Goal: Check status: Check status

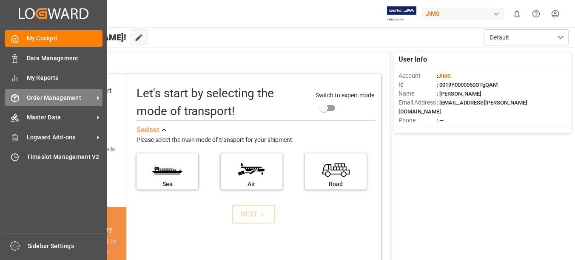
click at [41, 94] on span "Order Management" at bounding box center [60, 98] width 67 height 9
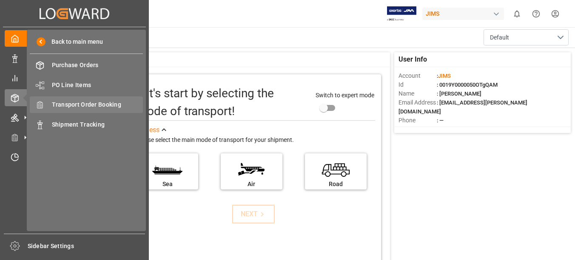
click at [106, 104] on span "Transport Order Booking" at bounding box center [98, 104] width 92 height 9
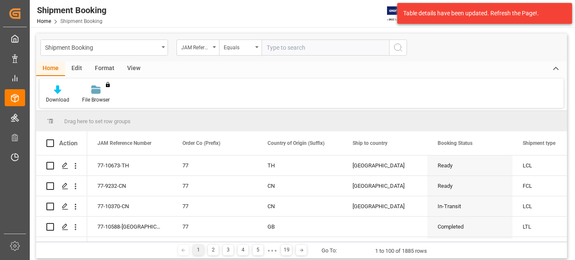
click at [309, 53] on input "text" at bounding box center [326, 48] width 128 height 16
paste input "77-10185-CN"
type input "77-10185-CN"
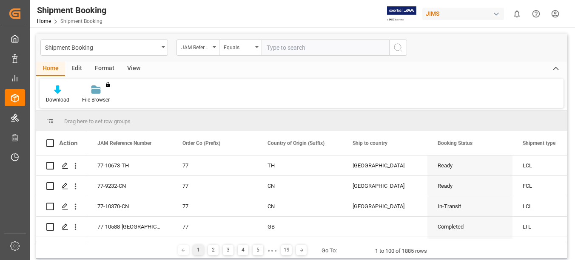
click at [303, 54] on input "text" at bounding box center [326, 48] width 128 height 16
type input "77-10185-CN"
click at [394, 51] on icon "search button" at bounding box center [398, 48] width 10 height 10
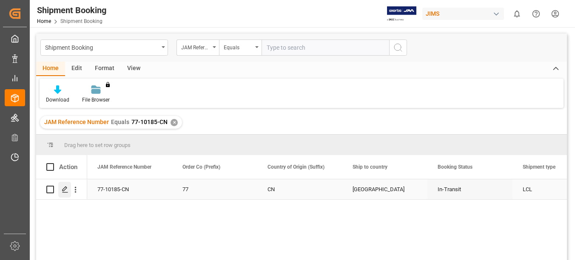
click at [64, 192] on icon "Press SPACE to select this row." at bounding box center [65, 189] width 7 height 7
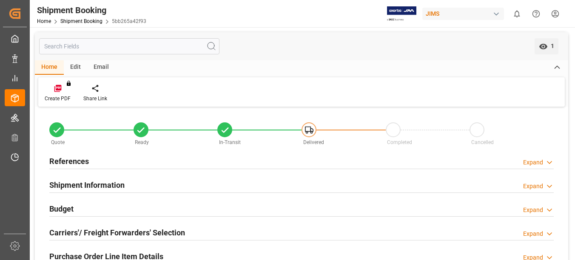
scroll to position [43, 0]
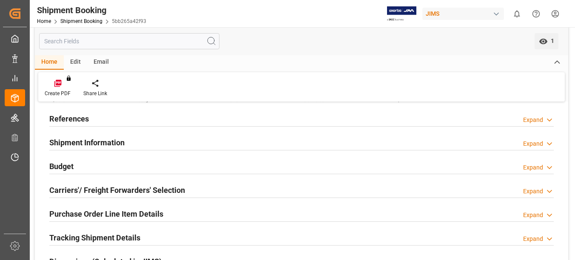
click at [59, 166] on h2 "Budget" at bounding box center [61, 166] width 24 height 11
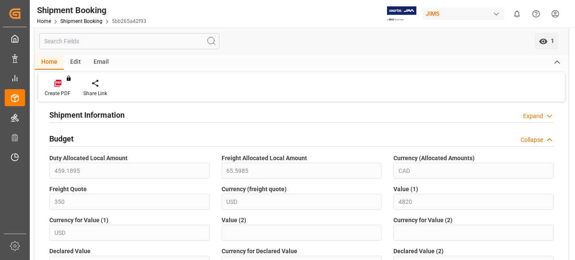
scroll to position [85, 0]
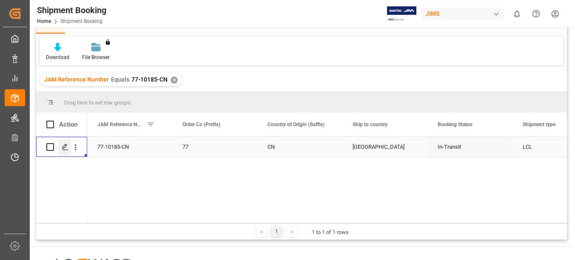
click at [64, 145] on icon "Press SPACE to select this row." at bounding box center [65, 147] width 7 height 7
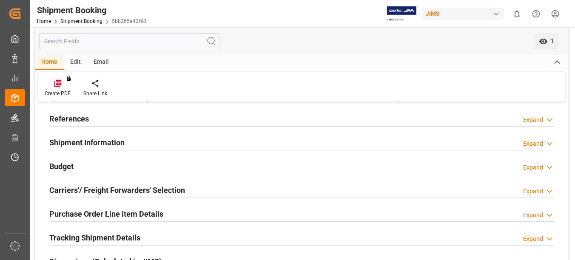
click at [67, 146] on h2 "Shipment Information" at bounding box center [86, 142] width 75 height 11
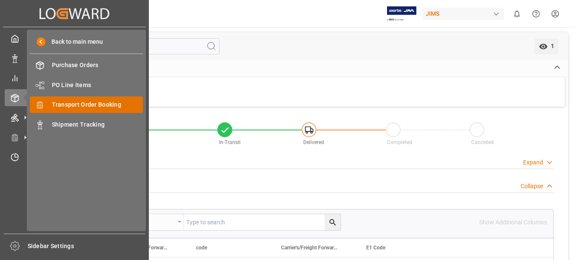
click at [92, 103] on span "Transport Order Booking" at bounding box center [98, 104] width 92 height 9
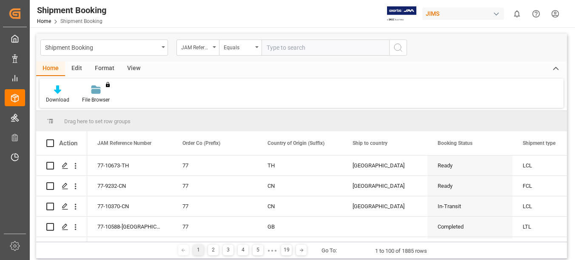
click at [272, 50] on input "text" at bounding box center [326, 48] width 128 height 16
click at [325, 40] on input "text" at bounding box center [326, 48] width 128 height 16
paste input "77-10185-CN"
type input "77-10185-CN"
click at [395, 49] on icon "search button" at bounding box center [398, 48] width 10 height 10
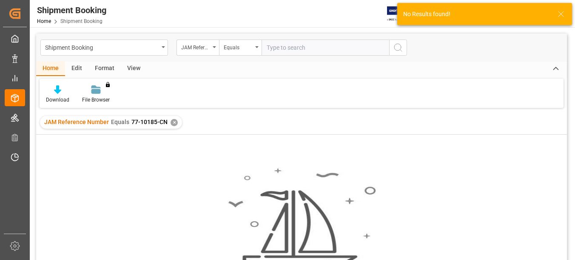
click at [289, 49] on input "text" at bounding box center [326, 48] width 128 height 16
paste input "77-10185-CN"
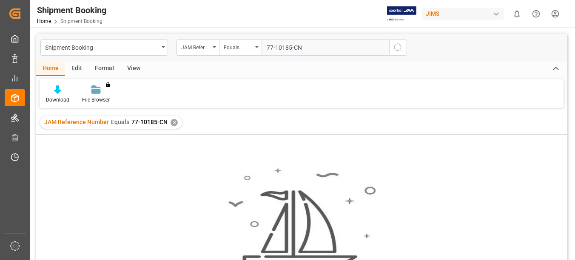
type input "77-10185-CN"
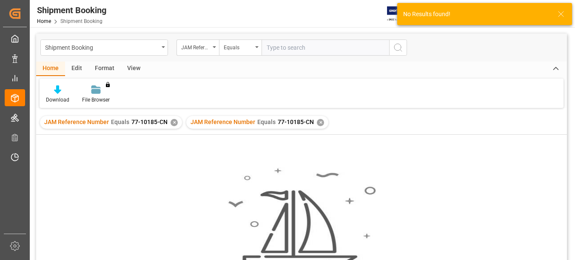
click at [171, 123] on div "✕" at bounding box center [174, 122] width 7 height 7
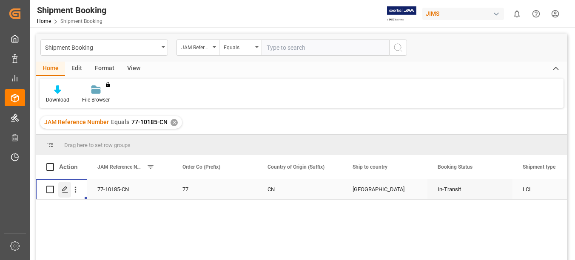
click at [65, 189] on icon "Press SPACE to select this row." at bounding box center [65, 189] width 7 height 7
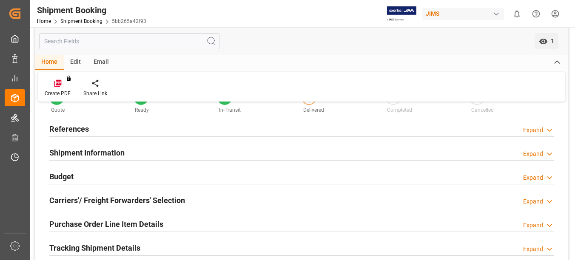
scroll to position [43, 0]
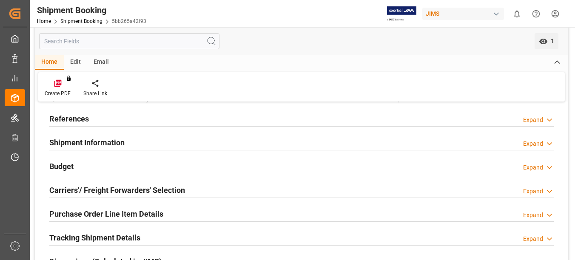
click at [66, 113] on h2 "References" at bounding box center [69, 118] width 40 height 11
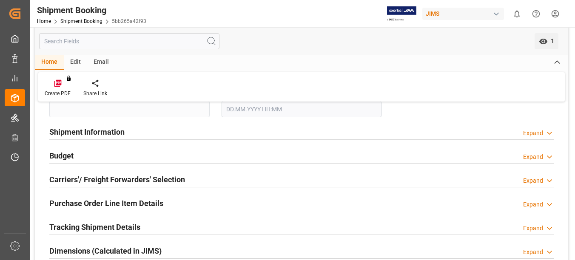
scroll to position [213, 0]
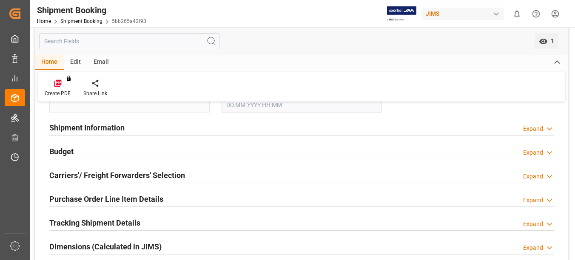
click at [64, 133] on div "Shipment Information" at bounding box center [86, 127] width 75 height 16
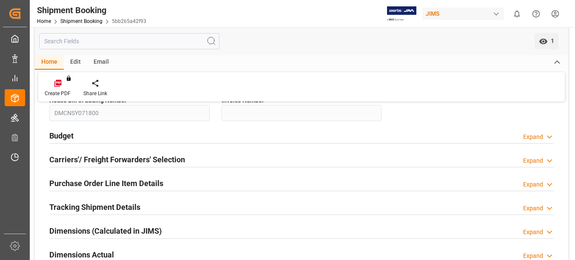
scroll to position [511, 0]
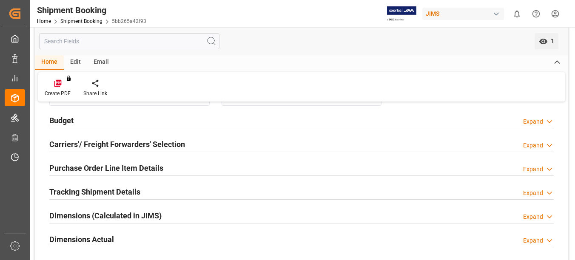
click at [74, 197] on h2 "Tracking Shipment Details" at bounding box center [94, 191] width 91 height 11
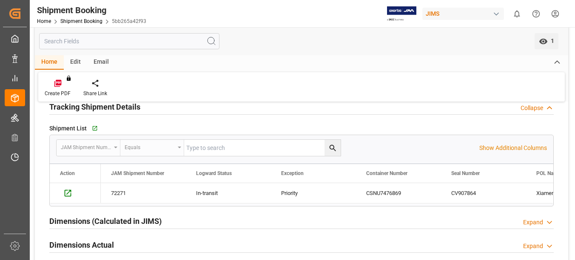
scroll to position [638, 0]
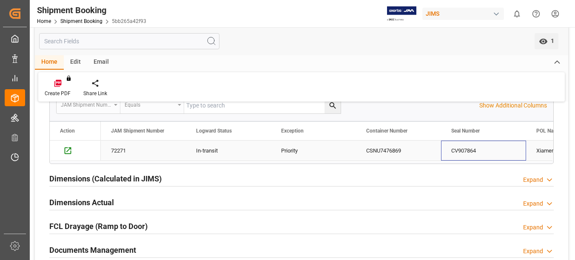
click at [466, 156] on div "CV907864" at bounding box center [483, 151] width 85 height 20
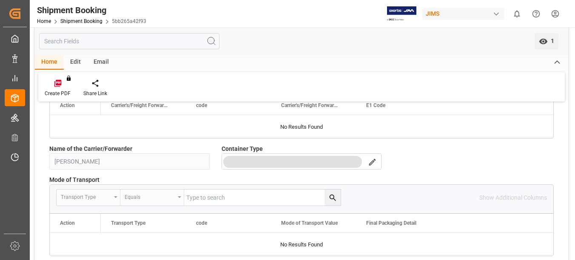
scroll to position [0, 0]
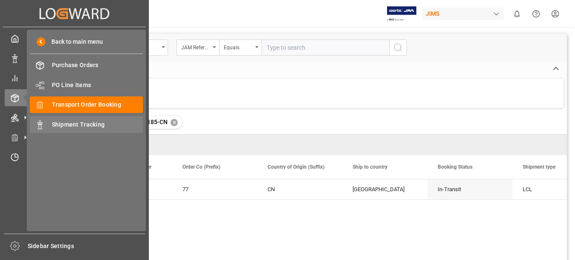
click at [88, 127] on span "Shipment Tracking" at bounding box center [98, 124] width 92 height 9
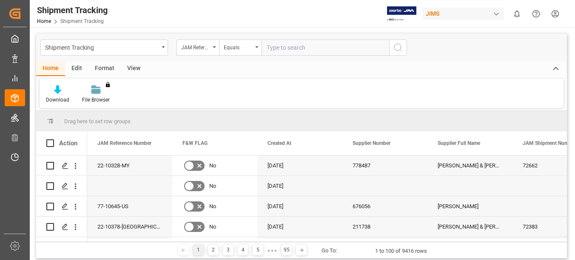
click at [310, 48] on input "text" at bounding box center [326, 48] width 128 height 16
paste input "77-10185-CN"
type input "77-10185-CN"
click at [403, 46] on icon "search button" at bounding box center [398, 48] width 10 height 10
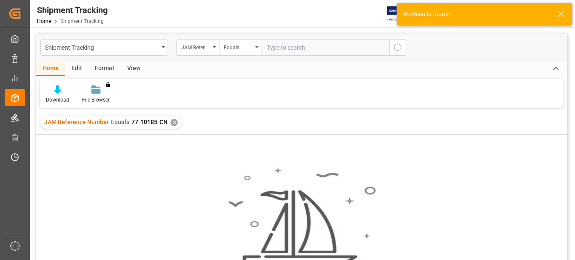
click at [292, 52] on input "text" at bounding box center [326, 48] width 128 height 16
paste input "77-10185-CN"
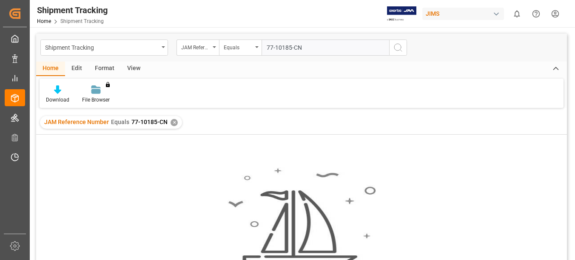
type input "77-10185-CN"
click at [172, 125] on div "✕" at bounding box center [174, 122] width 7 height 7
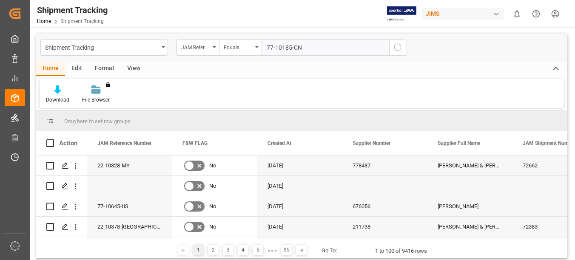
click at [320, 52] on input "77-10185-CN" at bounding box center [326, 48] width 128 height 16
click at [399, 48] on icon "search button" at bounding box center [398, 48] width 10 height 10
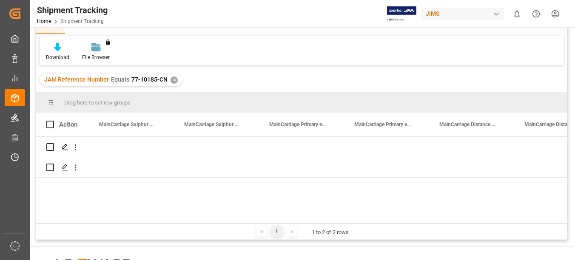
scroll to position [0, 6703]
